Goal: Transaction & Acquisition: Purchase product/service

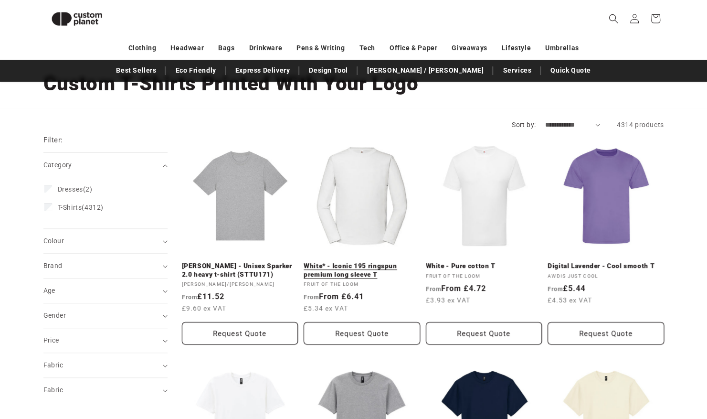
scroll to position [31, 0]
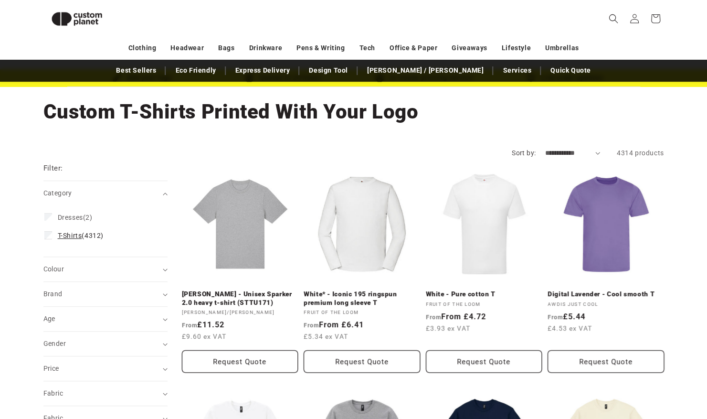
click at [100, 236] on span "T-Shirts (4312)" at bounding box center [81, 235] width 46 height 9
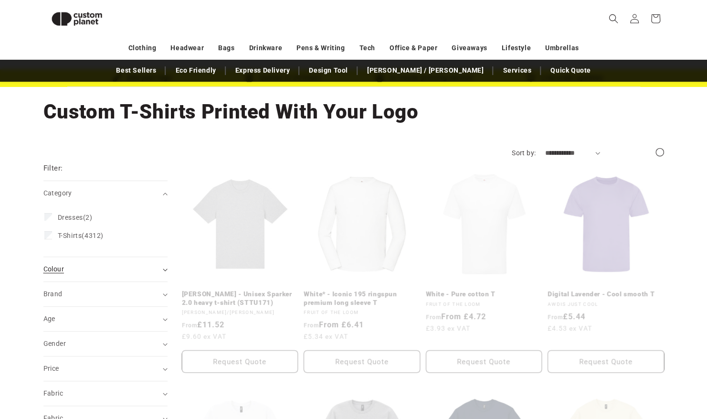
click at [135, 267] on div "Colour (0)" at bounding box center [101, 269] width 116 height 10
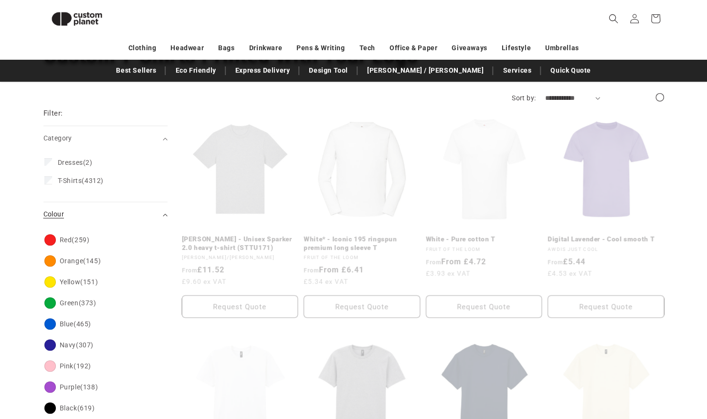
scroll to position [120, 0]
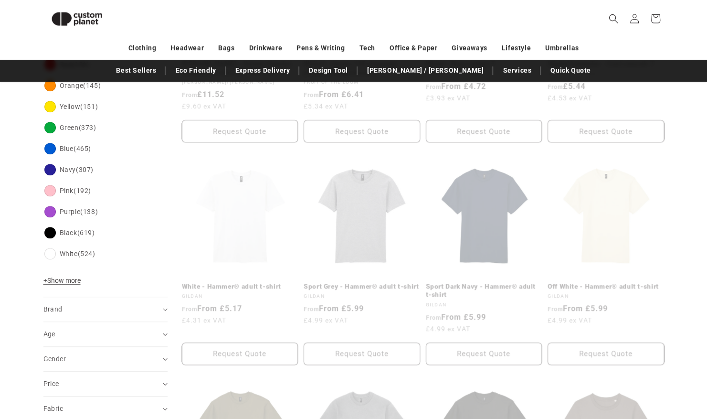
scroll to position [260, 0]
click at [113, 311] on div "Brand (0)" at bounding box center [101, 310] width 116 height 10
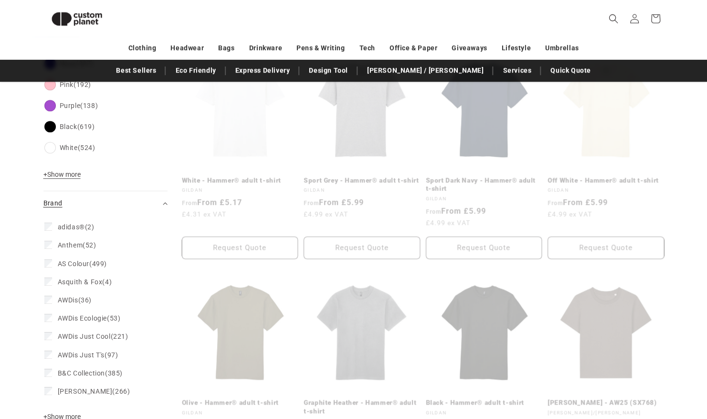
scroll to position [368, 0]
click at [143, 208] on summary "Brand (0)" at bounding box center [105, 202] width 124 height 24
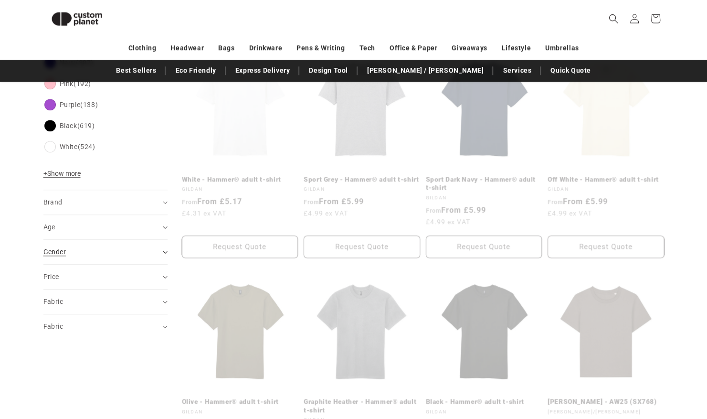
click at [125, 255] on div "Gender (0)" at bounding box center [101, 252] width 116 height 10
click at [106, 281] on label "[DEMOGRAPHIC_DATA] (921) [DEMOGRAPHIC_DATA] (921 products)" at bounding box center [102, 276] width 117 height 18
click at [130, 261] on summary "Gender (0)" at bounding box center [105, 252] width 124 height 24
click at [136, 230] on div "Age (0)" at bounding box center [101, 227] width 116 height 10
click at [46, 249] on icon at bounding box center [48, 249] width 5 height 3
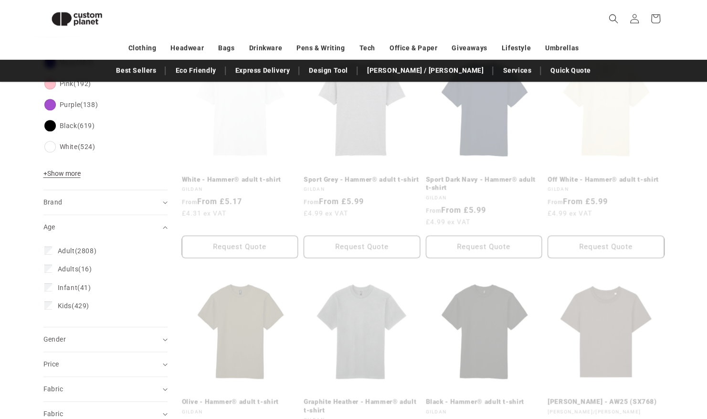
click at [175, 310] on aside "Filter: Remove all Category (0) Category Dresses (2) Dresses (2 products) T-Shi…" at bounding box center [112, 396] width 139 height 1150
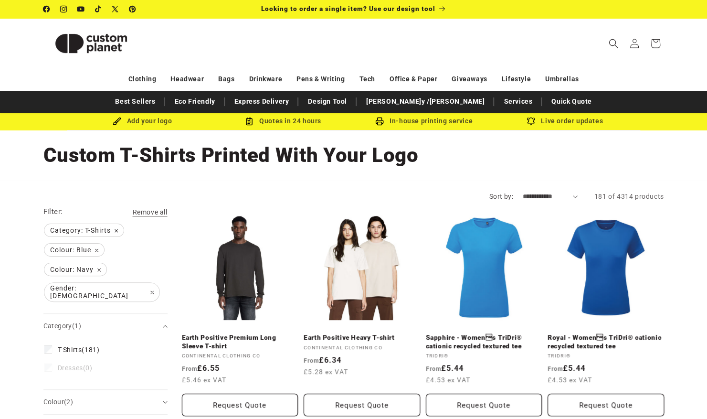
click at [509, 46] on header "Search My Account / Order Progress Cart Clothing Clothing T-shirts" at bounding box center [354, 43] width 669 height 50
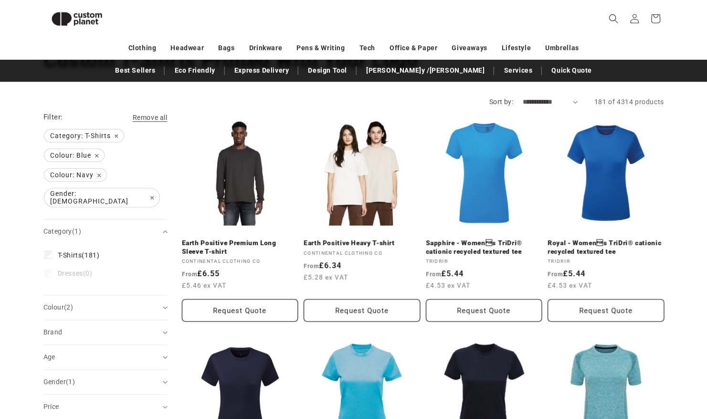
scroll to position [79, 0]
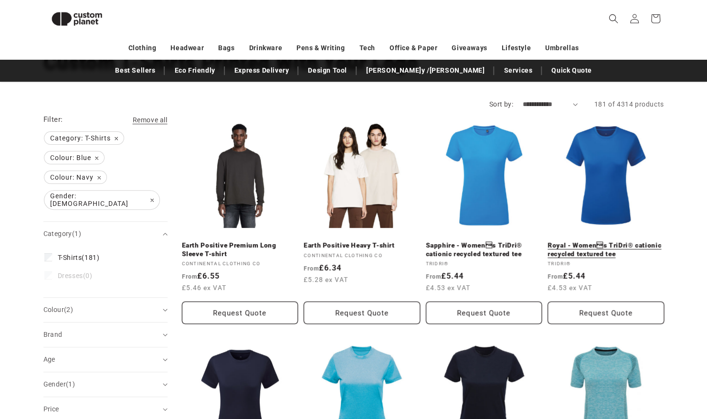
click at [600, 241] on link "Royal - Womens TriDri® cationic recycled textured tee" at bounding box center [606, 249] width 117 height 17
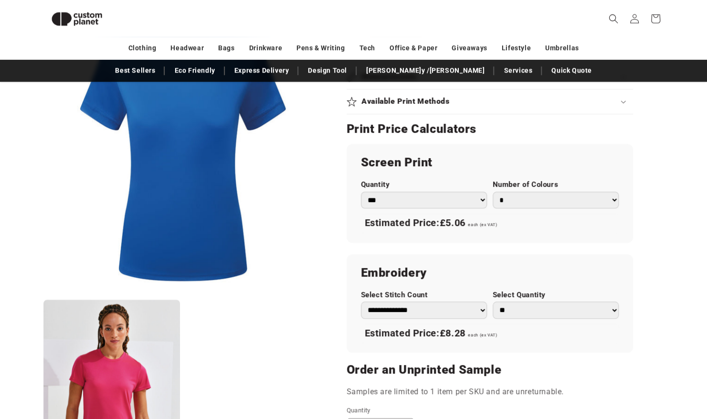
scroll to position [488, 0]
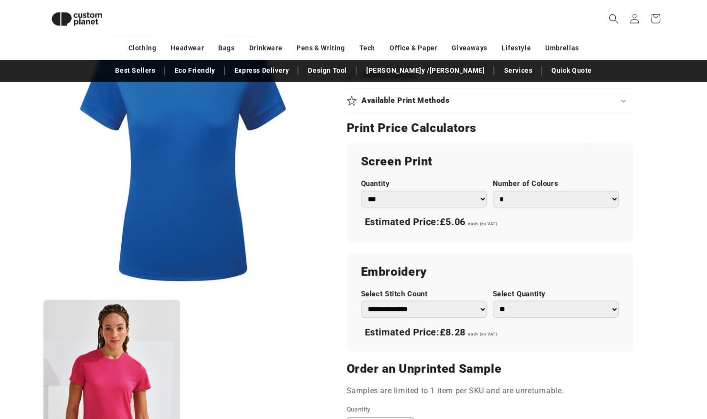
click at [482, 197] on select "*** *** *** **** **** **** ***** *****" at bounding box center [424, 199] width 126 height 17
click at [361, 191] on select "*** *** *** **** **** **** ***** *****" at bounding box center [424, 199] width 126 height 17
click at [545, 305] on select "** ** *** *** *** **** **** ****" at bounding box center [556, 308] width 126 height 17
select select "*"
click at [493, 300] on select "** ** *** *** *** **** **** ****" at bounding box center [556, 308] width 126 height 17
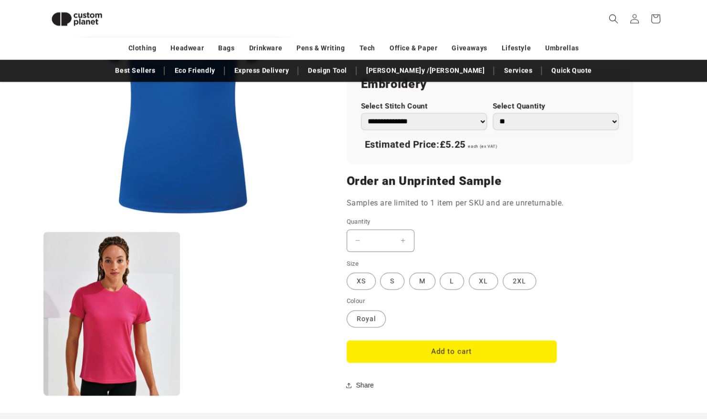
scroll to position [679, 0]
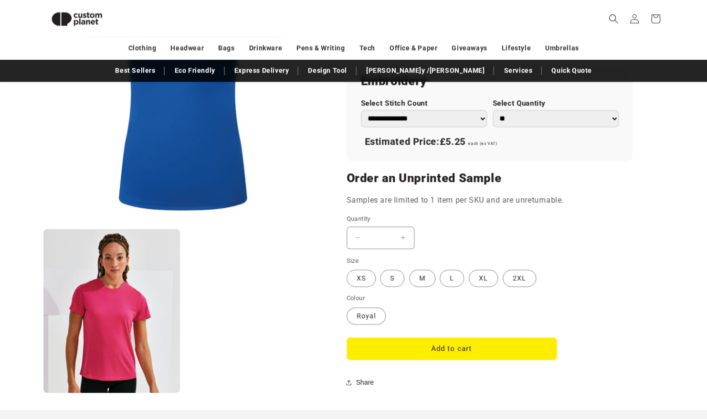
click at [349, 242] on button "Decrease quantity for Royal - Womens TriDri® cationic recycled textured tee" at bounding box center [357, 237] width 21 height 22
click at [351, 236] on button "Decrease quantity for Royal - Womens TriDri® cationic recycled textured tee" at bounding box center [357, 237] width 21 height 22
click at [395, 280] on label "S Variant sold out or unavailable" at bounding box center [392, 277] width 24 height 17
click at [420, 284] on label "M Variant sold out or unavailable" at bounding box center [422, 277] width 26 height 17
click at [357, 284] on label "XS Variant sold out or unavailable" at bounding box center [361, 277] width 29 height 17
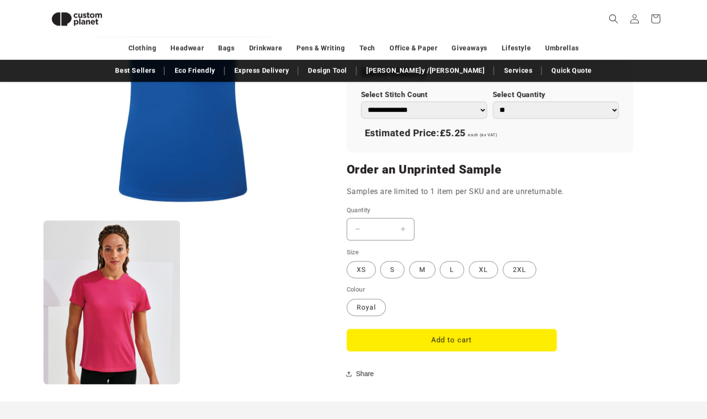
scroll to position [692, 0]
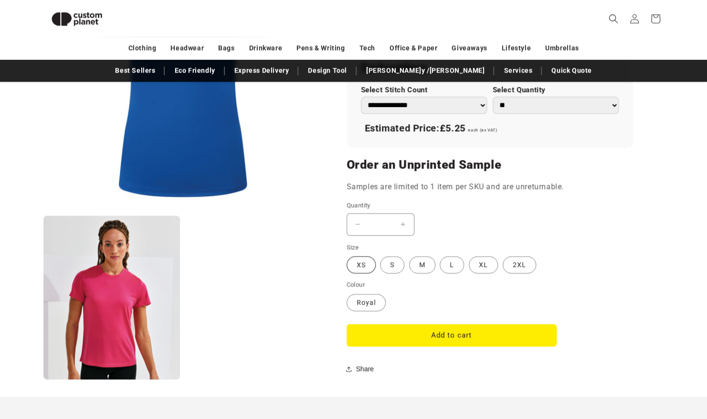
click at [351, 263] on label "XS Variant sold out or unavailable" at bounding box center [361, 264] width 29 height 17
click at [413, 328] on button "Add to cart" at bounding box center [452, 335] width 210 height 22
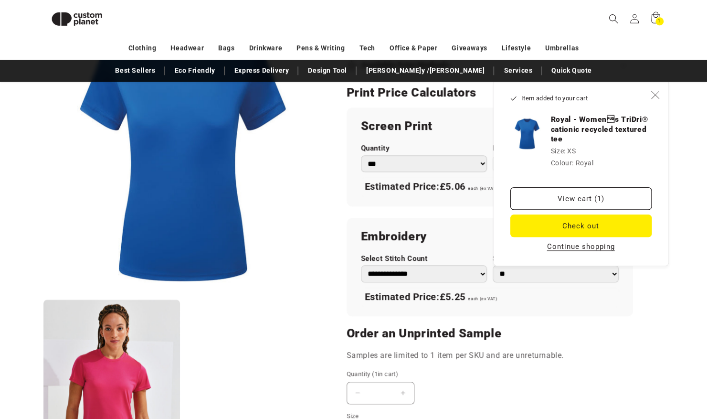
click at [657, 96] on icon "Close" at bounding box center [655, 94] width 9 height 9
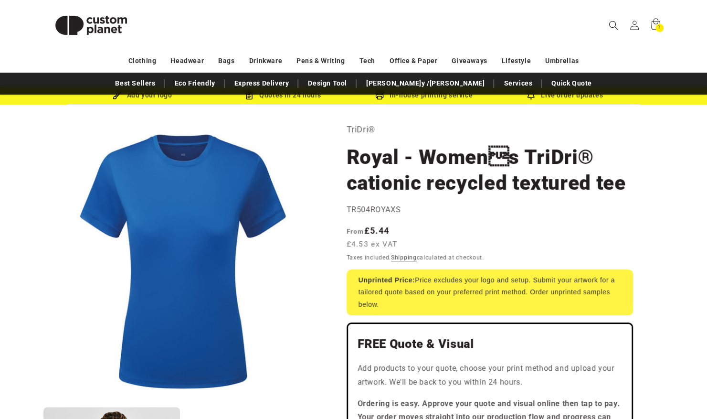
scroll to position [28, 0]
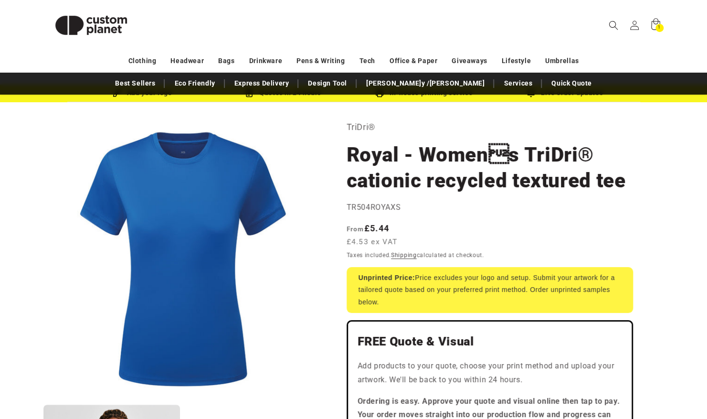
click at [675, 51] on nav "Clothing Headwear Bags Drinkware Pens & Writing Tech Office & Paper Giveaways L…" at bounding box center [353, 61] width 707 height 22
